Goal: Task Accomplishment & Management: Manage account settings

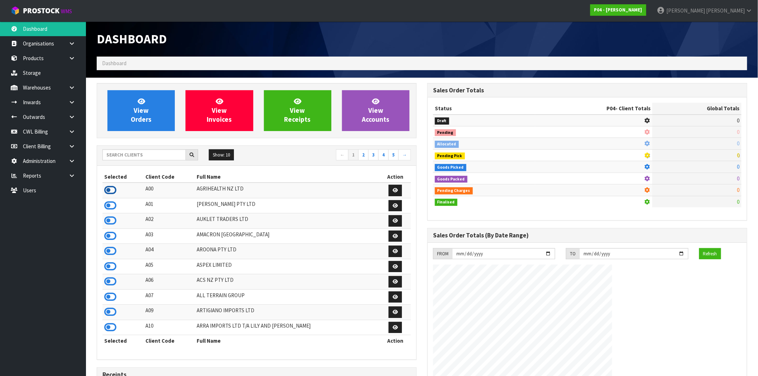
click at [114, 191] on icon at bounding box center [110, 190] width 12 height 11
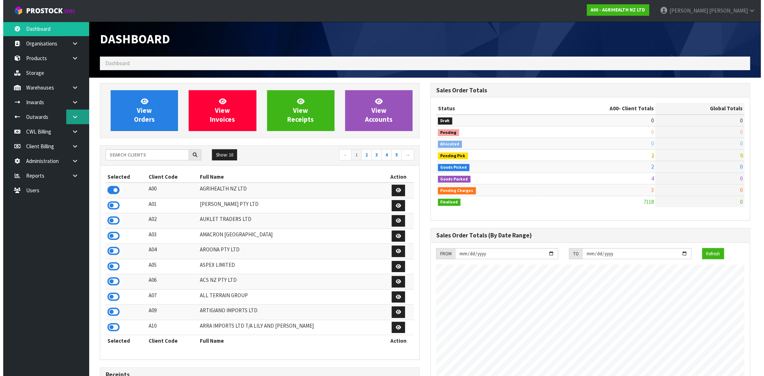
scroll to position [438, 331]
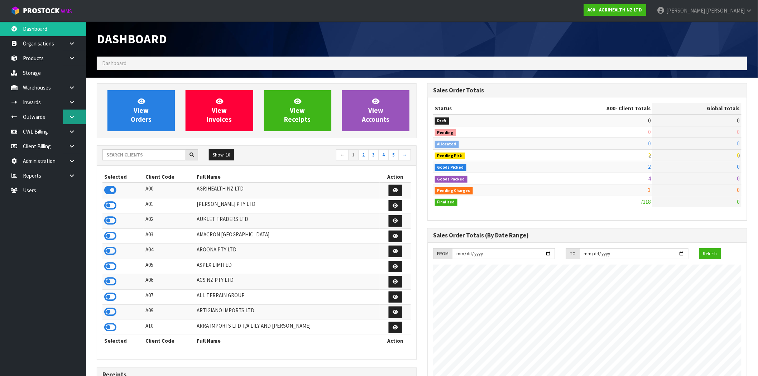
click at [71, 112] on link at bounding box center [74, 117] width 23 height 15
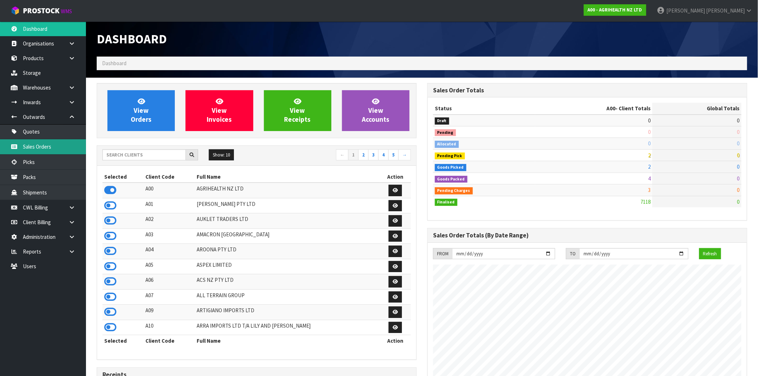
click at [53, 149] on link "Sales Orders" at bounding box center [43, 146] width 86 height 15
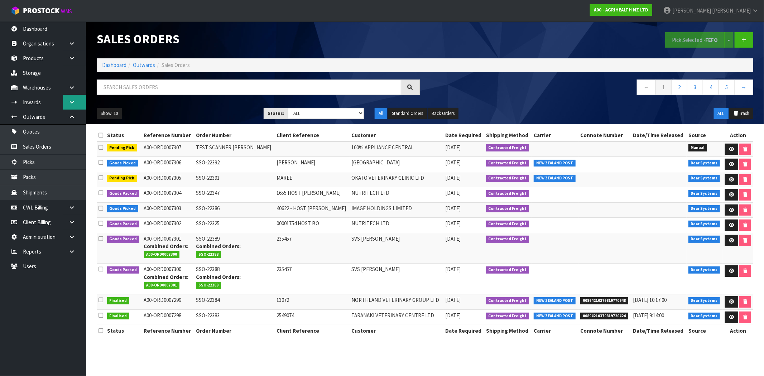
click at [73, 100] on icon at bounding box center [71, 102] width 7 height 5
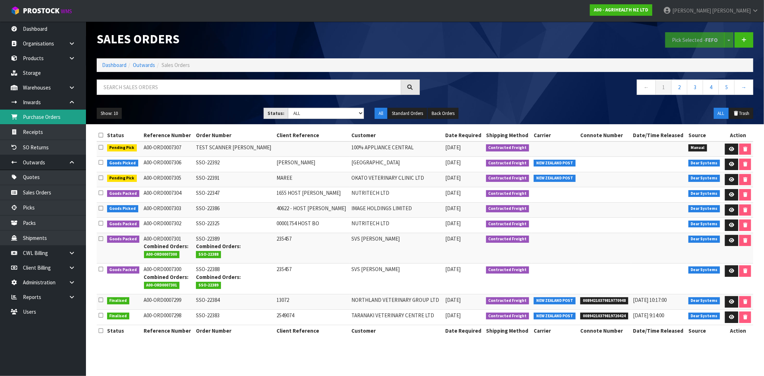
click at [44, 116] on link "Purchase Orders" at bounding box center [43, 117] width 86 height 15
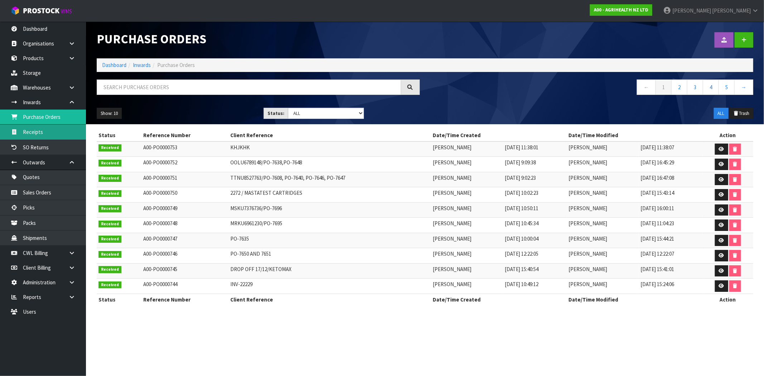
click at [44, 133] on link "Receipts" at bounding box center [43, 132] width 86 height 15
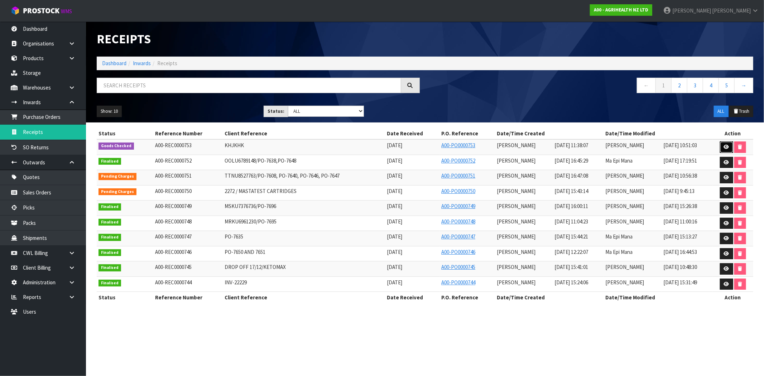
click at [725, 147] on icon at bounding box center [726, 147] width 5 height 5
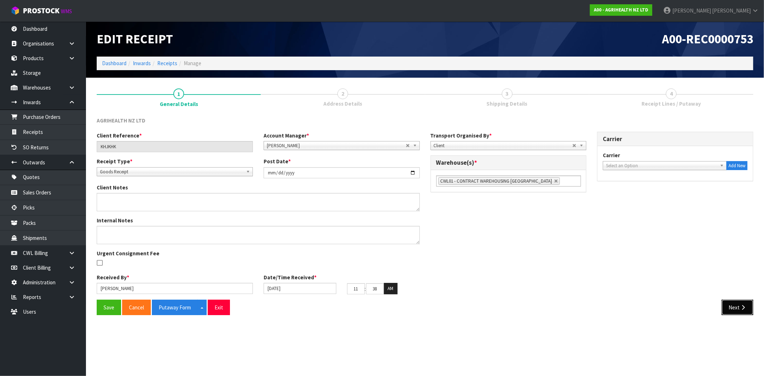
click at [741, 308] on icon "button" at bounding box center [743, 307] width 7 height 5
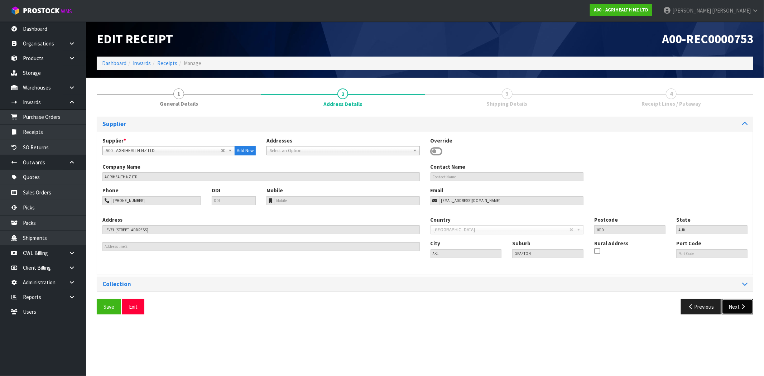
click at [740, 303] on button "Next" at bounding box center [738, 306] width 32 height 15
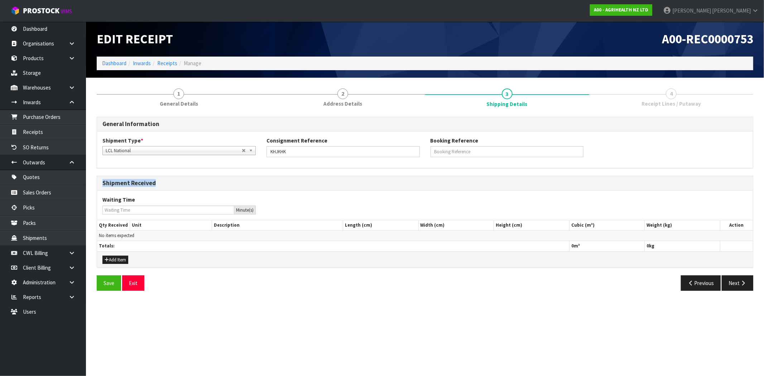
drag, startPoint x: 155, startPoint y: 183, endPoint x: 98, endPoint y: 184, distance: 57.0
click at [98, 184] on div "Shipment Received" at bounding box center [425, 183] width 656 height 14
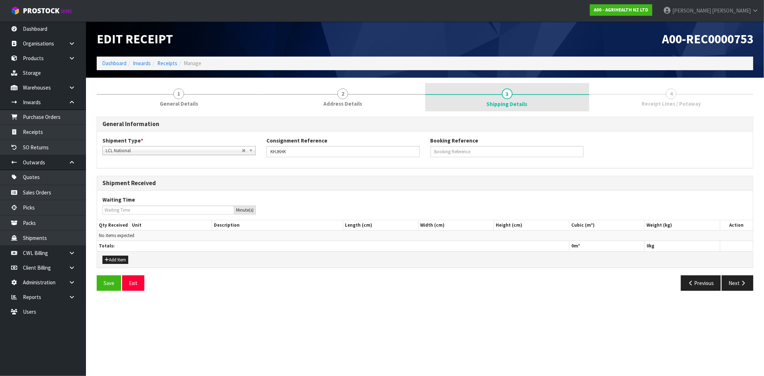
click at [499, 96] on link "3 Shipping Details" at bounding box center [507, 97] width 164 height 29
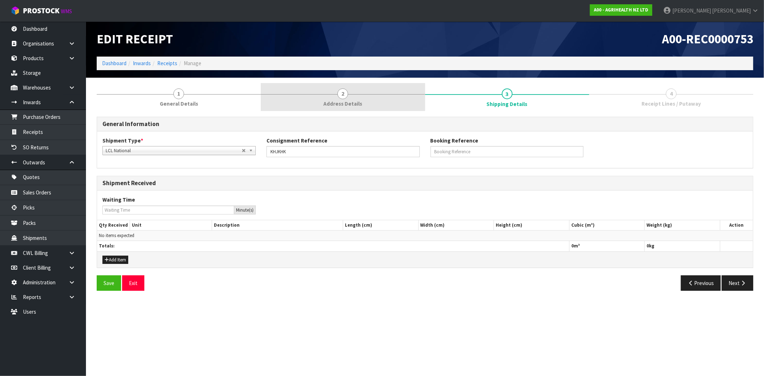
click at [368, 97] on link "2 Address Details" at bounding box center [343, 97] width 164 height 28
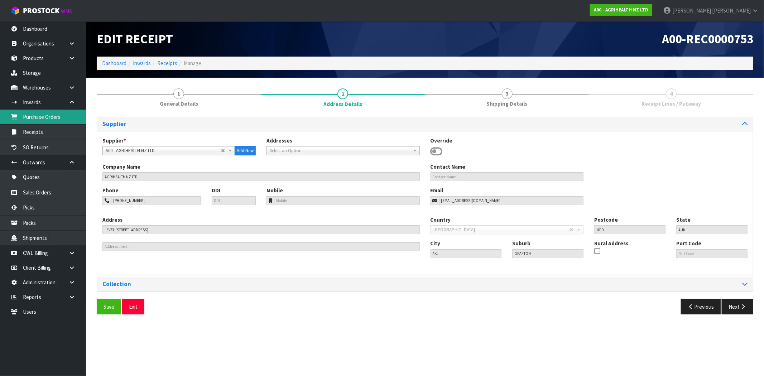
click at [40, 117] on link "Purchase Orders" at bounding box center [43, 117] width 86 height 15
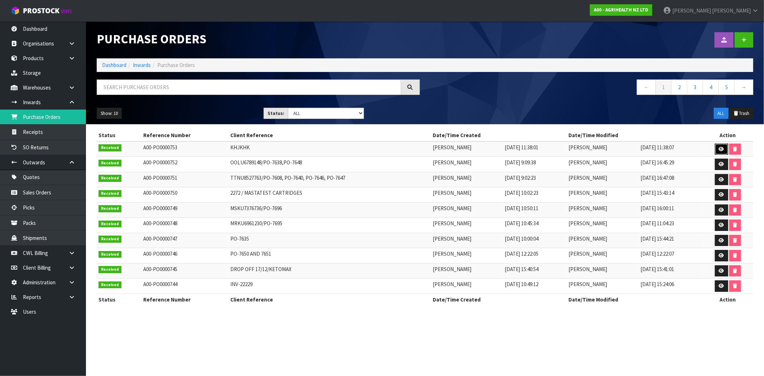
click at [725, 151] on link at bounding box center [721, 149] width 13 height 11
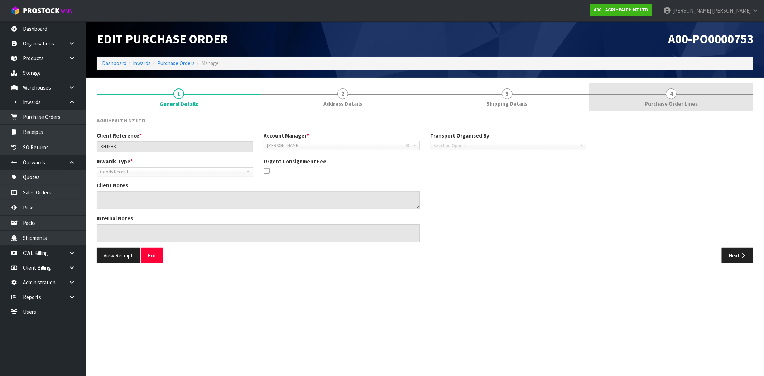
click at [686, 97] on link "4 Purchase Order Lines" at bounding box center [671, 97] width 164 height 28
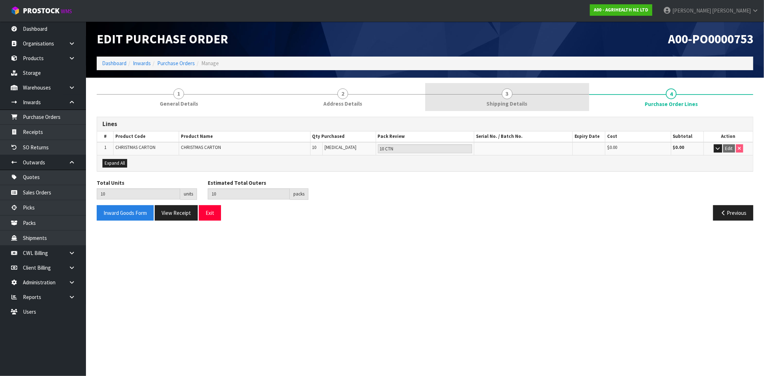
click at [514, 99] on link "3 Shipping Details" at bounding box center [507, 97] width 164 height 28
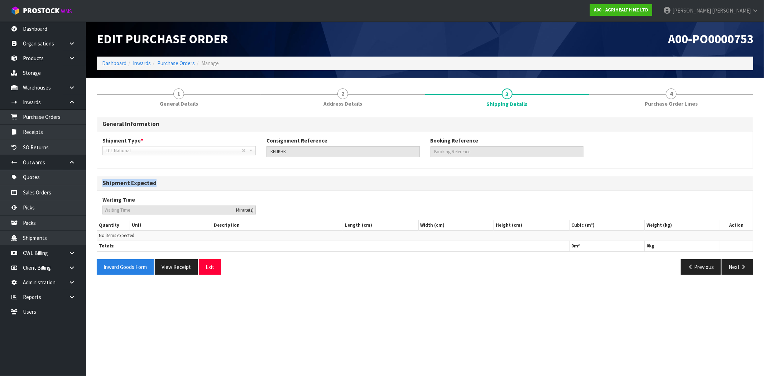
drag, startPoint x: 156, startPoint y: 184, endPoint x: 100, endPoint y: 185, distance: 55.5
click at [100, 185] on div "Shipment Expected" at bounding box center [425, 183] width 656 height 14
click at [151, 187] on div "Shipment Expected" at bounding box center [425, 183] width 656 height 14
drag, startPoint x: 158, startPoint y: 183, endPoint x: 106, endPoint y: 185, distance: 52.7
click at [106, 185] on h3 "Shipment Expected" at bounding box center [424, 183] width 645 height 7
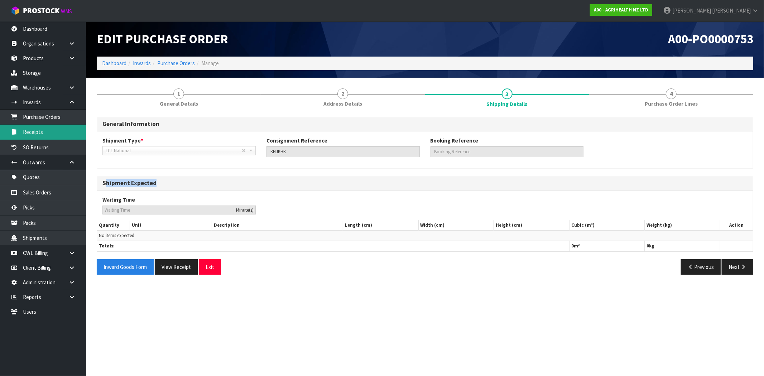
click at [49, 138] on link "Receipts" at bounding box center [43, 132] width 86 height 15
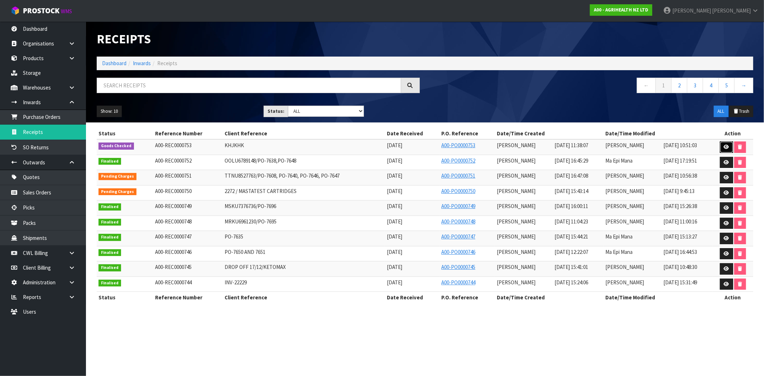
click at [728, 149] on icon at bounding box center [726, 147] width 5 height 5
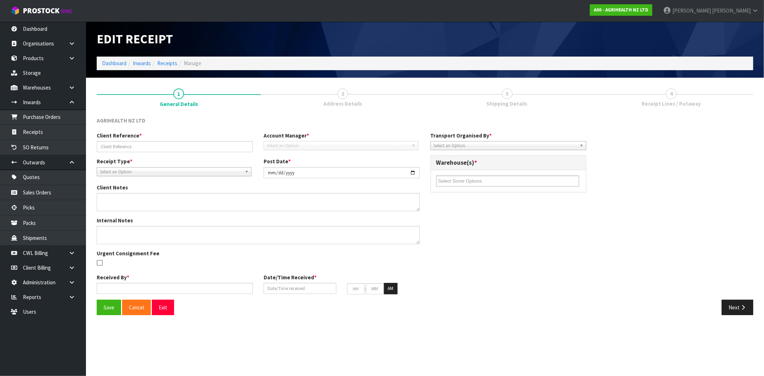
type input "KHJKHK"
type input "[DATE]"
type input "[PERSON_NAME]"
type input "[DATE]"
type input "11"
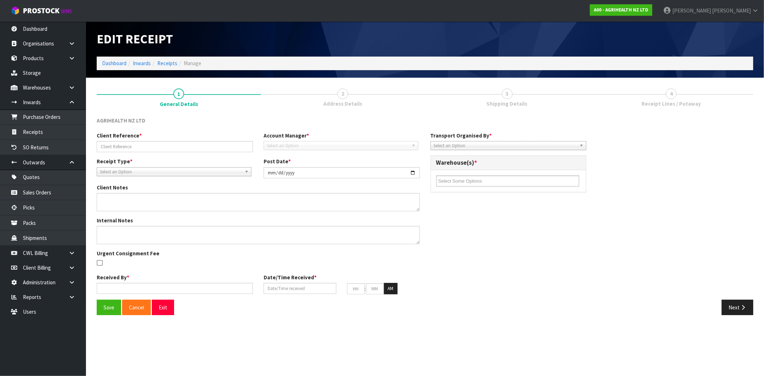
type input "38"
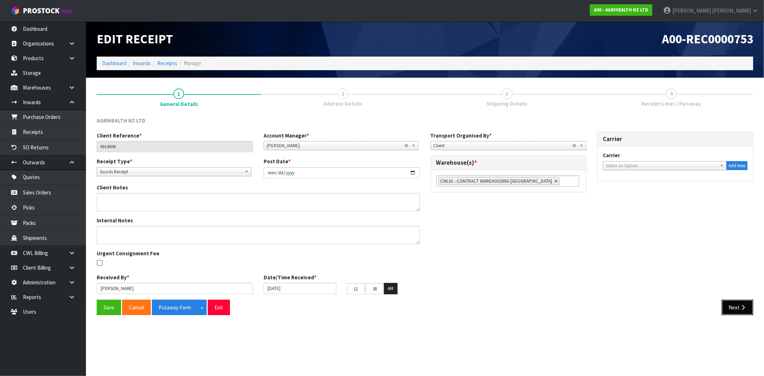
click at [729, 307] on button "Next" at bounding box center [738, 307] width 32 height 15
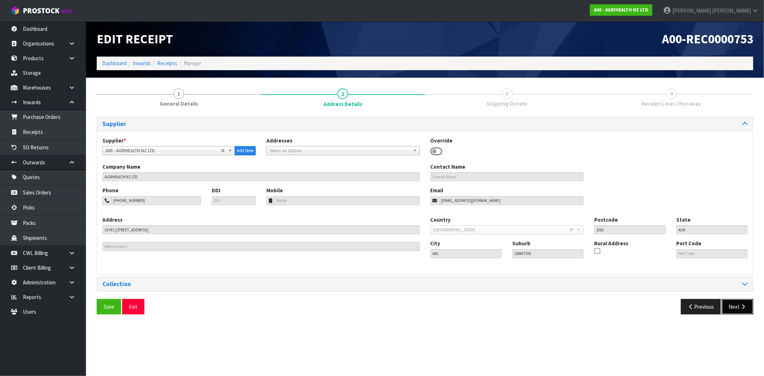
click at [741, 304] on icon "button" at bounding box center [743, 306] width 7 height 5
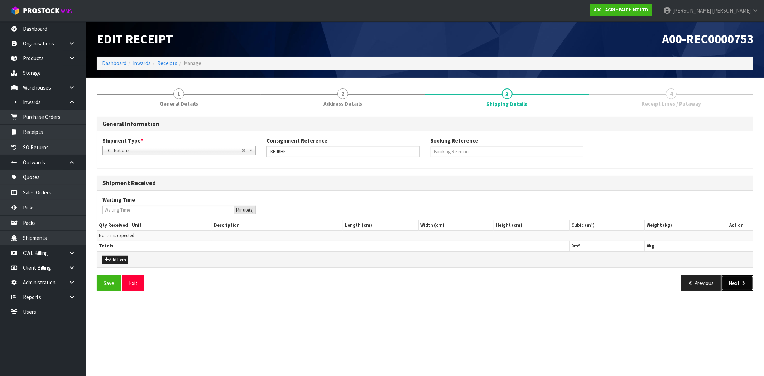
click at [736, 280] on button "Next" at bounding box center [738, 282] width 32 height 15
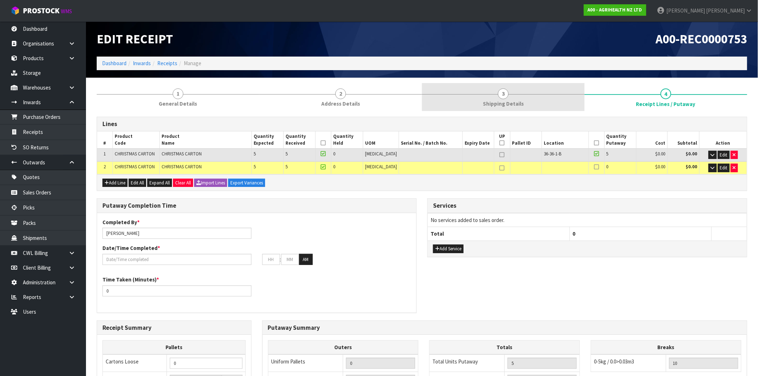
click at [515, 101] on span "Shipping Details" at bounding box center [503, 104] width 41 height 8
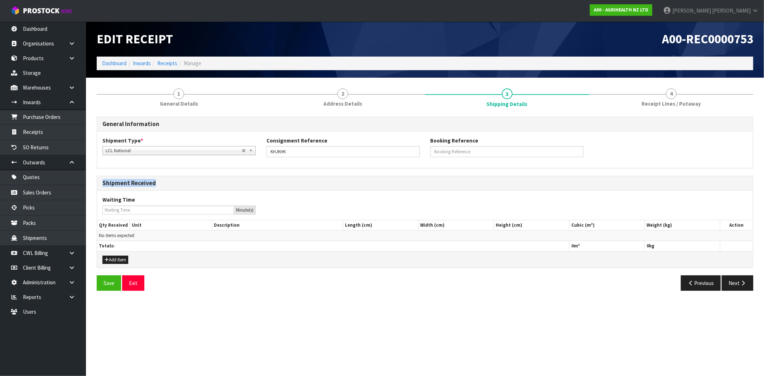
drag, startPoint x: 155, startPoint y: 183, endPoint x: 92, endPoint y: 186, distance: 63.4
click at [92, 186] on div "1 General Details 2 Address Details 3 Shipping Details 4 Receipt Lines / Putawa…" at bounding box center [424, 189] width 667 height 213
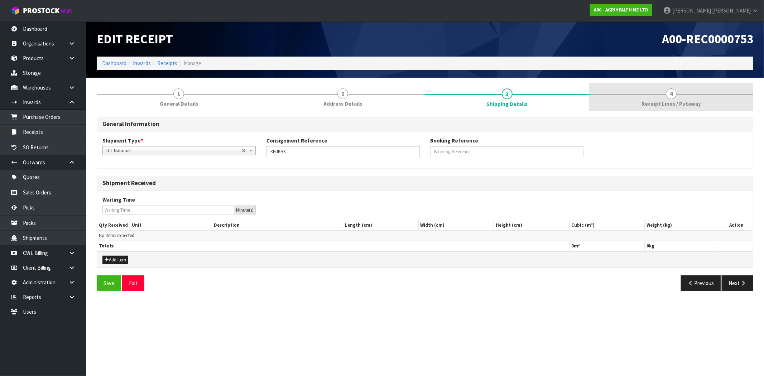
click at [674, 94] on span "4" at bounding box center [671, 93] width 11 height 11
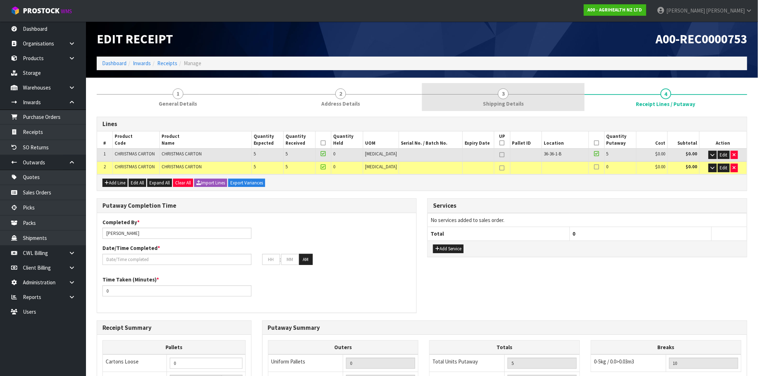
click at [510, 95] on link "3 Shipping Details" at bounding box center [503, 97] width 163 height 28
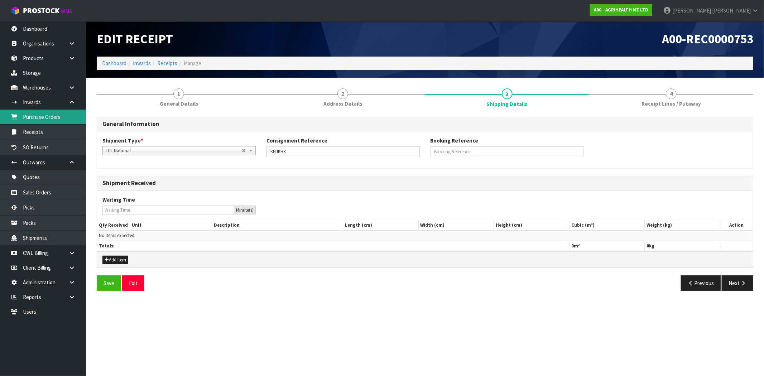
click at [58, 119] on link "Purchase Orders" at bounding box center [43, 117] width 86 height 15
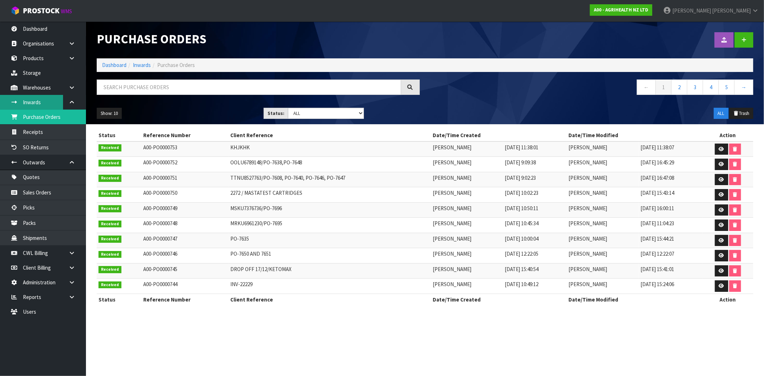
click at [34, 108] on link "Inwards" at bounding box center [43, 102] width 86 height 15
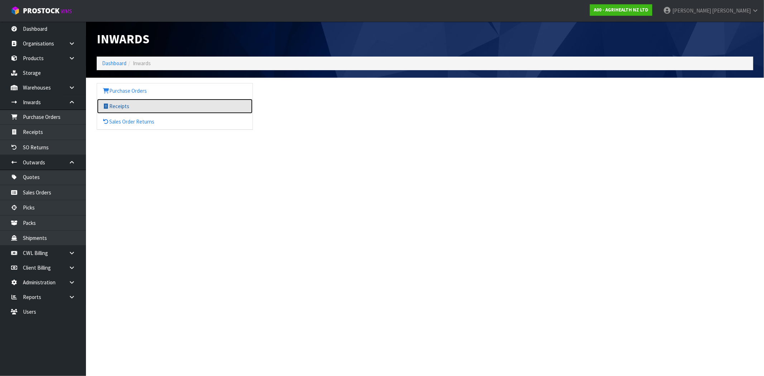
click at [126, 109] on link "Receipts" at bounding box center [174, 106] width 155 height 15
